Goal: Task Accomplishment & Management: Manage account settings

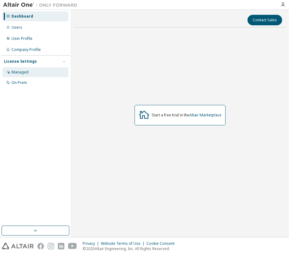
click at [35, 75] on div "Managed" at bounding box center [35, 72] width 66 height 10
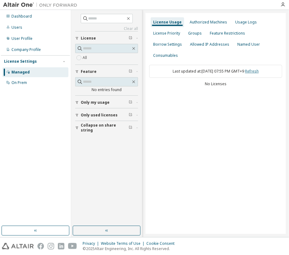
click at [259, 71] on link "Refresh" at bounding box center [252, 71] width 14 height 5
click at [210, 22] on div "Authorized Machines" at bounding box center [208, 22] width 37 height 5
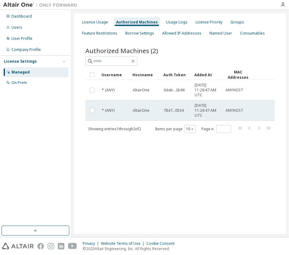
click at [162, 110] on td "7847...0534" at bounding box center [176, 111] width 31 height 20
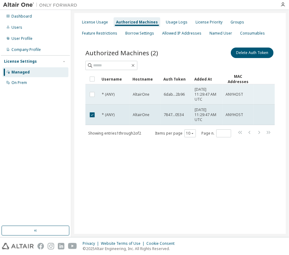
click at [159, 102] on td "AltairOne" at bounding box center [145, 94] width 31 height 20
click at [153, 100] on td "AltairOne" at bounding box center [145, 94] width 31 height 20
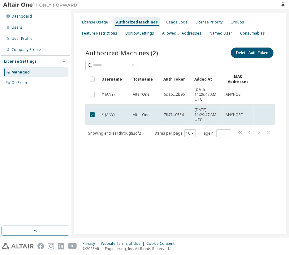
click at [153, 100] on td "AltairOne" at bounding box center [145, 94] width 31 height 20
